Goal: Transaction & Acquisition: Purchase product/service

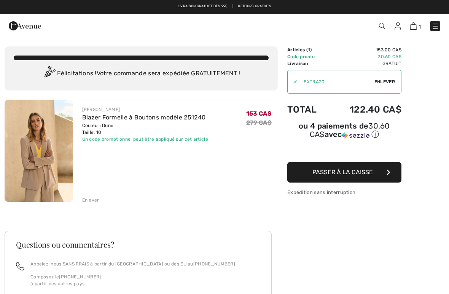
click at [310, 176] on button "Passer à la caisse" at bounding box center [344, 172] width 114 height 21
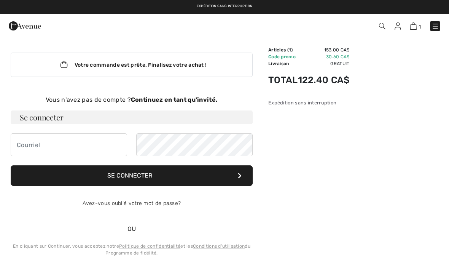
click at [45, 61] on div "Votre commande est prête. Finalisez votre achat !" at bounding box center [132, 64] width 242 height 24
click at [27, 146] on input "email" at bounding box center [69, 144] width 116 height 23
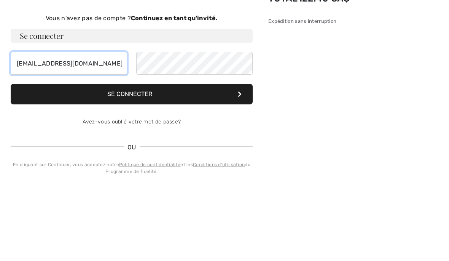
type input "[EMAIL_ADDRESS][DOMAIN_NAME]"
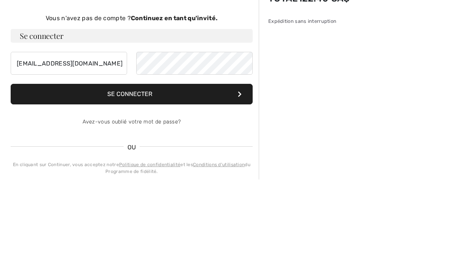
click at [125, 165] on button "Se connecter" at bounding box center [132, 175] width 242 height 21
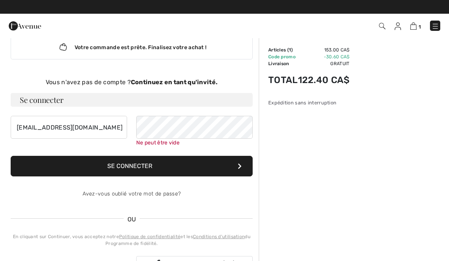
scroll to position [17, 0]
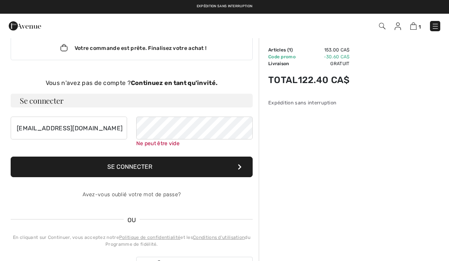
click at [163, 79] on strong "Continuez en tant qu'invité." at bounding box center [174, 82] width 87 height 7
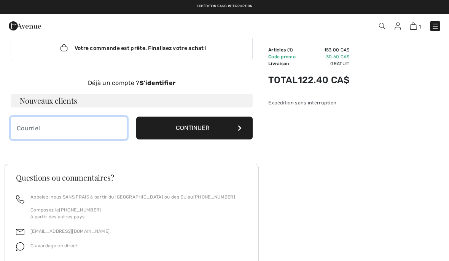
click at [25, 128] on input "email" at bounding box center [69, 127] width 116 height 23
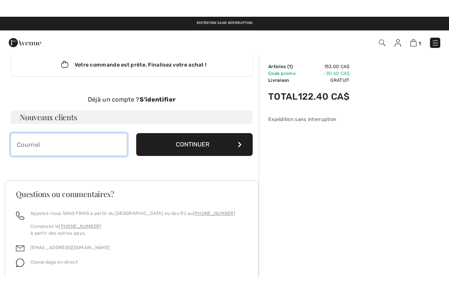
scroll to position [16, 0]
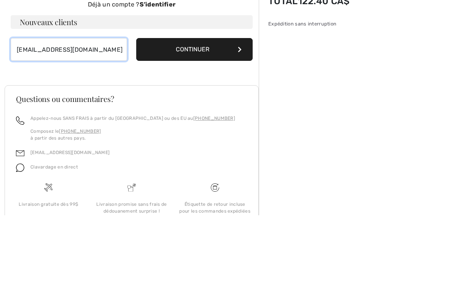
type input "[EMAIL_ADDRESS][DOMAIN_NAME]"
click at [168, 117] on button "Continuer" at bounding box center [194, 128] width 116 height 23
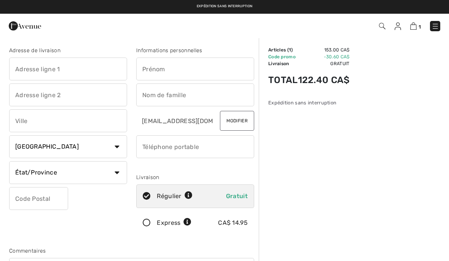
click at [25, 68] on input "text" at bounding box center [68, 68] width 118 height 23
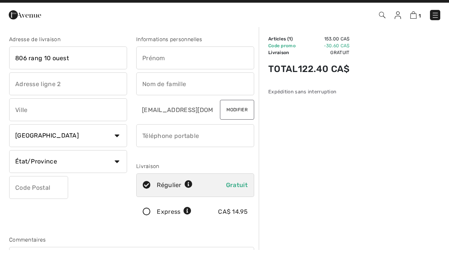
type input "806 rang 10 ouest"
click at [153, 58] on input "text" at bounding box center [195, 68] width 118 height 23
type input "Line"
click at [145, 83] on input "text" at bounding box center [195, 94] width 118 height 23
click at [86, 29] on div "Adresse de livraison 806 rang 10 ouest Pays Canada États-Unis Afghanistan Afriq…" at bounding box center [132, 192] width 254 height 329
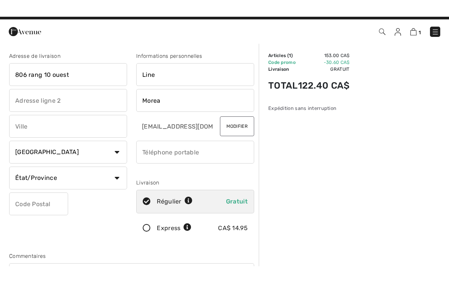
scroll to position [11, 0]
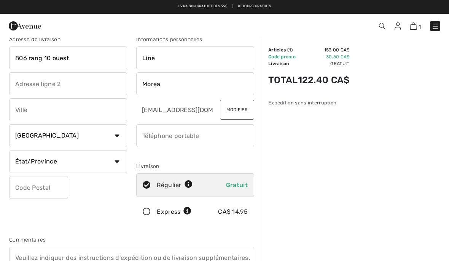
click at [165, 81] on input "Morea" at bounding box center [195, 83] width 118 height 23
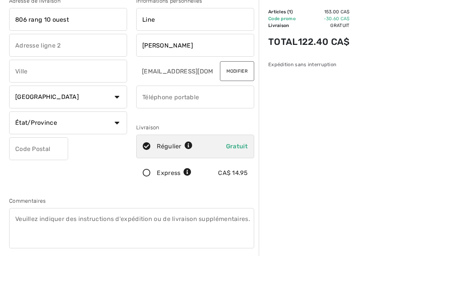
type input "Moreau"
click at [24, 98] on input "text" at bounding box center [68, 109] width 118 height 23
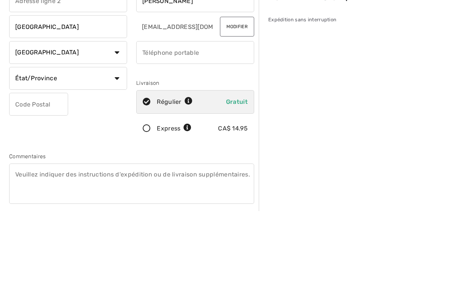
type input "Princeville"
click at [120, 150] on select "État/Province Alberta Colombie-Britannique Ile-du-Prince-Edward Manitoba Nouvea…" at bounding box center [68, 161] width 118 height 23
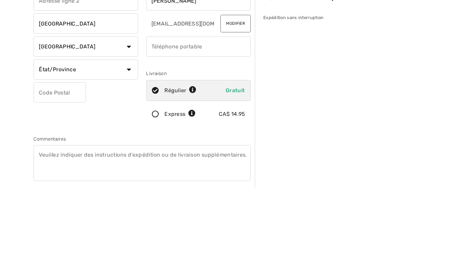
scroll to position [94, 0]
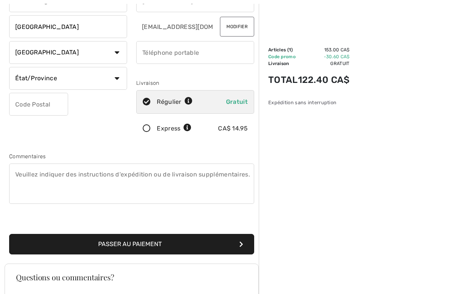
select select "QC"
click at [29, 107] on input "text" at bounding box center [38, 104] width 59 height 23
type input "G6L4C5"
click at [153, 49] on input "phone" at bounding box center [195, 52] width 118 height 23
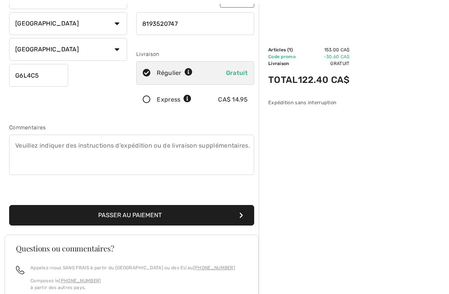
scroll to position [127, 0]
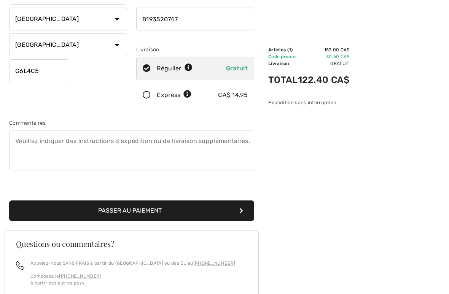
type input "8193520747"
click at [125, 216] on button "Passer au paiement" at bounding box center [131, 211] width 245 height 21
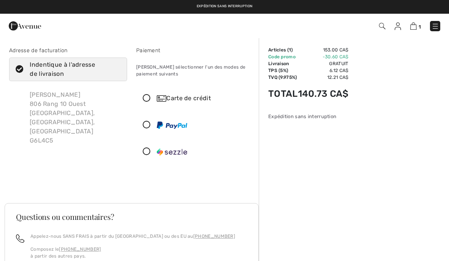
click at [149, 98] on icon at bounding box center [147, 98] width 20 height 8
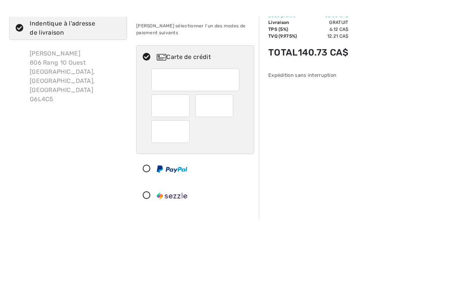
scroll to position [58, 0]
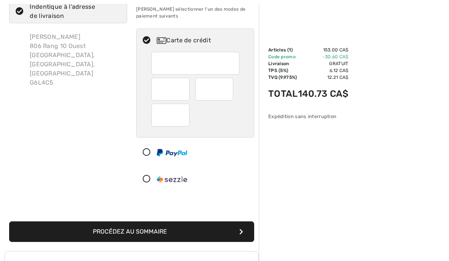
click at [215, 101] on div at bounding box center [195, 89] width 88 height 75
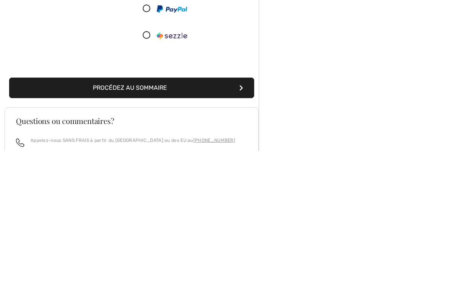
click at [102, 221] on button "Procédez au sommaire" at bounding box center [131, 231] width 245 height 21
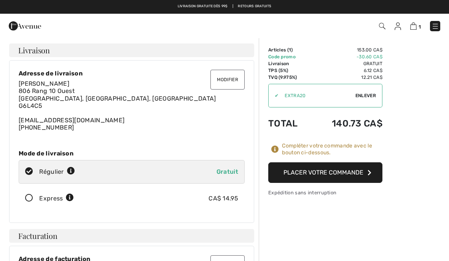
click at [291, 170] on button "Placer votre commande" at bounding box center [325, 172] width 114 height 21
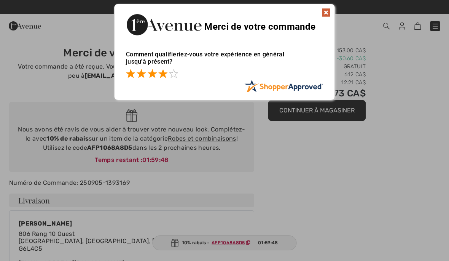
click at [167, 71] on span at bounding box center [162, 73] width 9 height 9
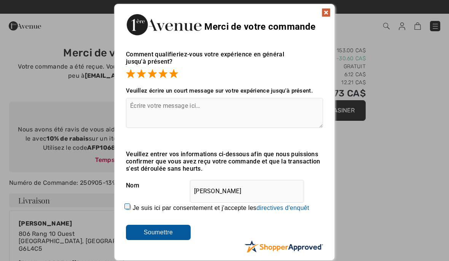
click at [173, 76] on span at bounding box center [173, 73] width 9 height 9
click at [140, 119] on textarea at bounding box center [224, 113] width 197 height 30
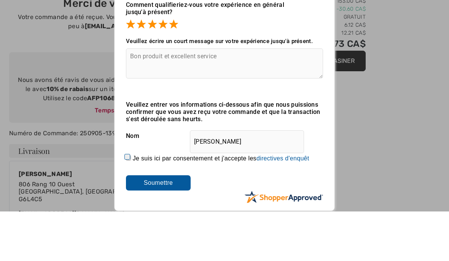
scroll to position [49, 0]
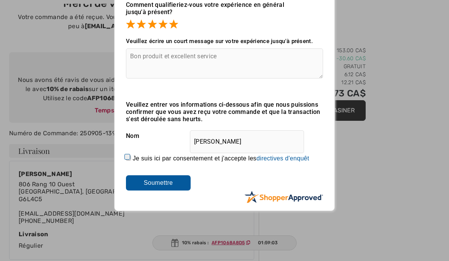
type textarea "Bon produit et excellent service"
click at [143, 186] on input "Soumettre" at bounding box center [158, 182] width 65 height 15
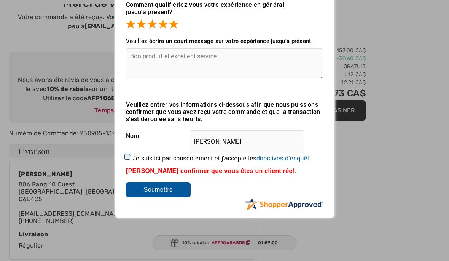
click at [129, 160] on input "Je suis ici par consentement et j'accepte les En soumettant une évaluation, vou…" at bounding box center [128, 157] width 5 height 5
checkbox input "true"
click at [147, 195] on input "Soumettre" at bounding box center [158, 189] width 65 height 15
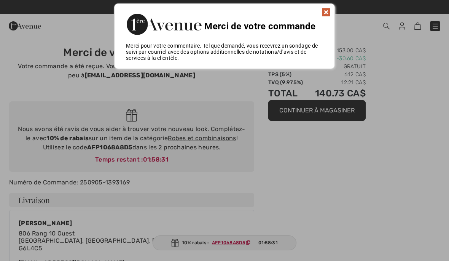
scroll to position [0, 0]
click at [325, 13] on img at bounding box center [325, 12] width 9 height 9
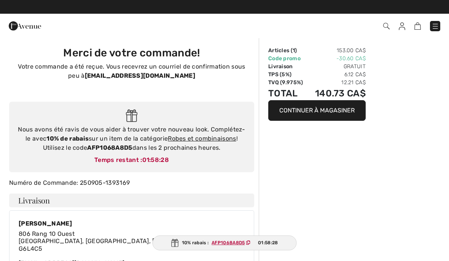
click at [17, 0] on div "Expédition sans interruption Livraison gratuite dès 99$ | Retours gratuits" at bounding box center [224, 7] width 449 height 14
